Goal: Understand process/instructions

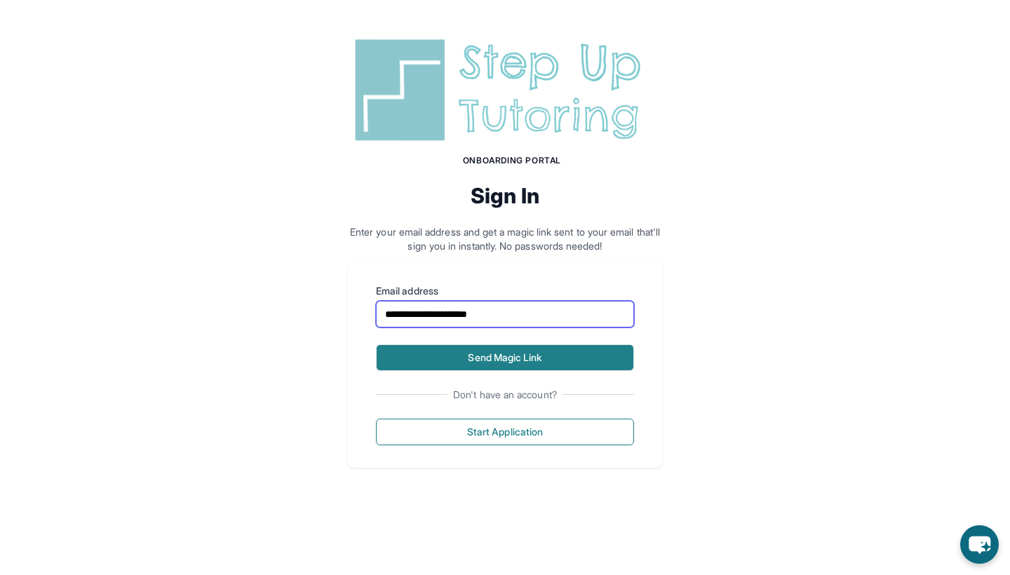
type input "**********"
click at [463, 355] on button "Send Magic Link" at bounding box center [505, 357] width 258 height 27
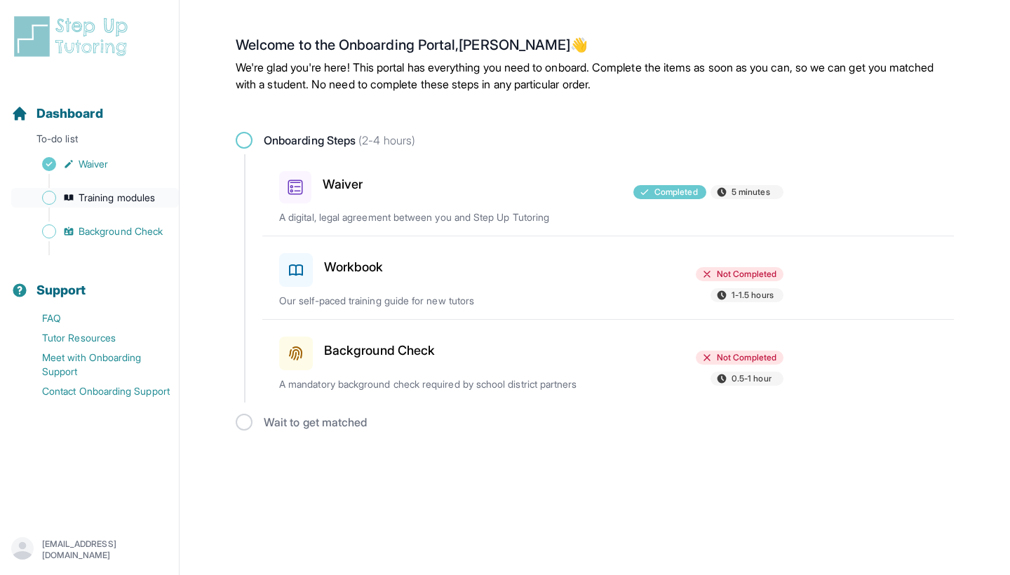
click at [136, 198] on span "Training modules" at bounding box center [117, 198] width 76 height 14
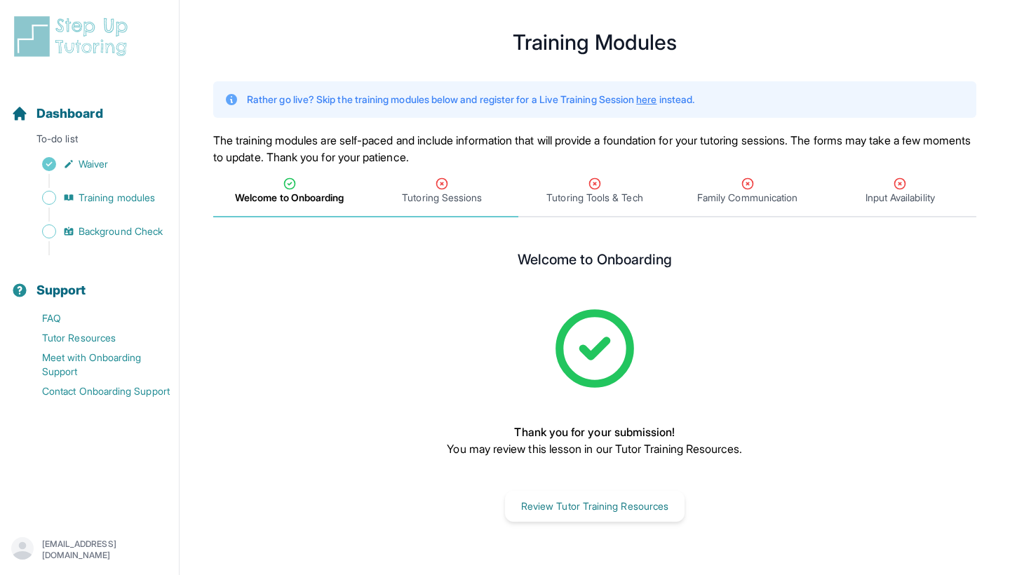
scroll to position [17, 0]
click at [469, 189] on div "Tutoring Sessions" at bounding box center [442, 191] width 147 height 28
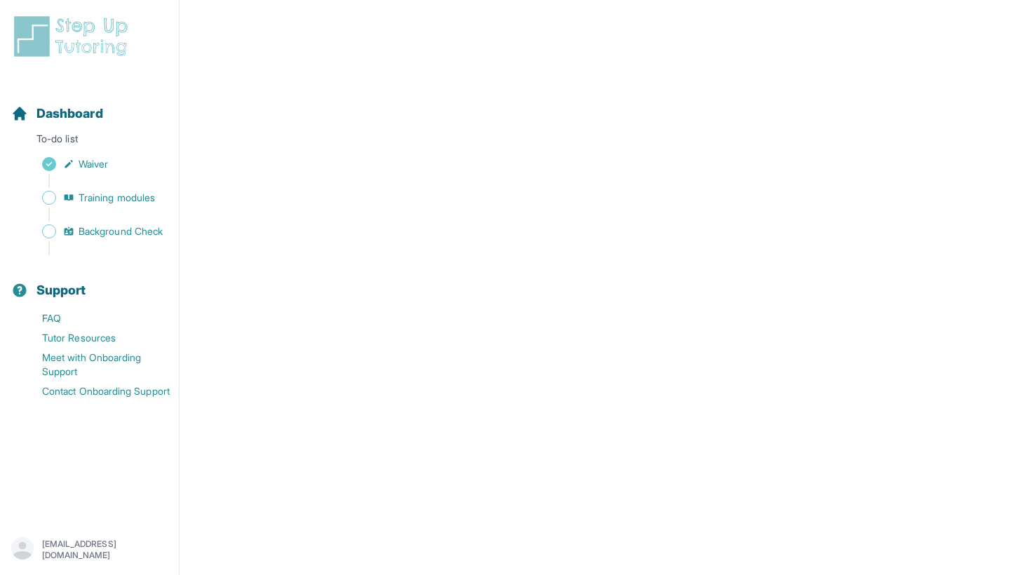
scroll to position [304, 0]
